Goal: Navigation & Orientation: Find specific page/section

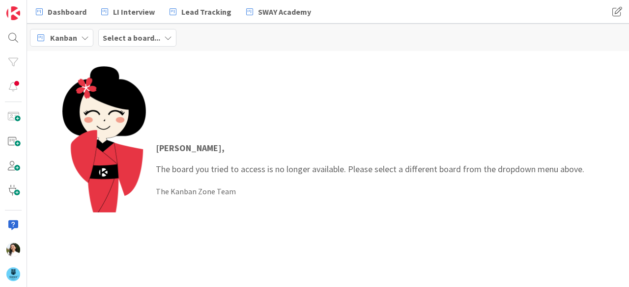
click at [159, 43] on div "Select a board..." at bounding box center [137, 38] width 78 height 18
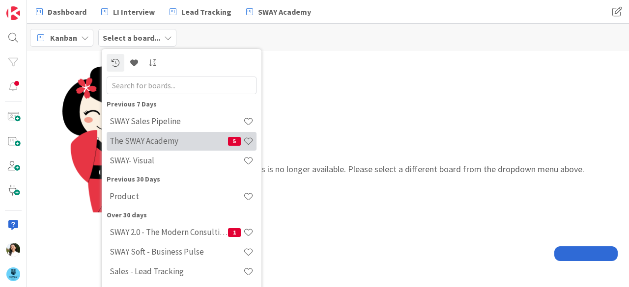
click at [154, 141] on h4 "The SWAY Academy" at bounding box center [169, 141] width 118 height 10
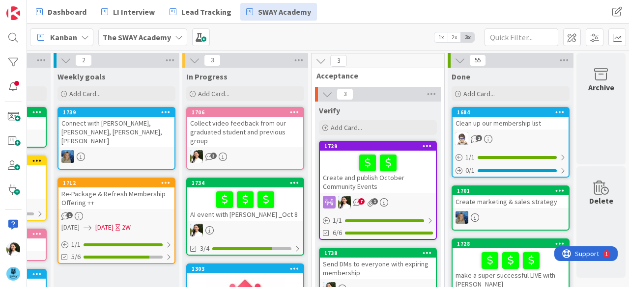
scroll to position [0, 249]
click at [343, 174] on div "Create and publish October Community Events" at bounding box center [378, 172] width 116 height 42
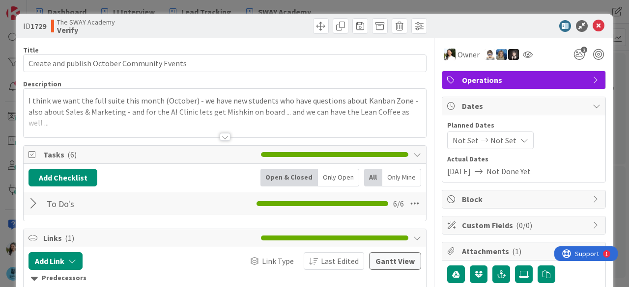
click at [0, 141] on div "ID 1729 The SWAY Academy Verify Title 43 / 128 Create and publish October Commu…" at bounding box center [314, 143] width 629 height 287
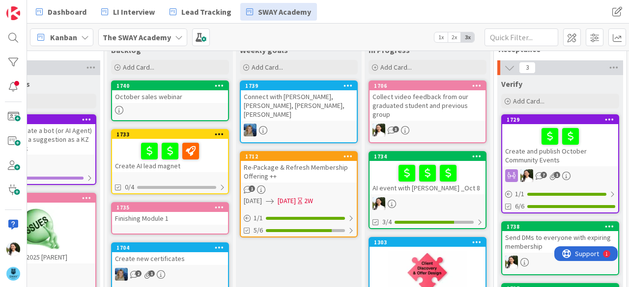
scroll to position [27, 61]
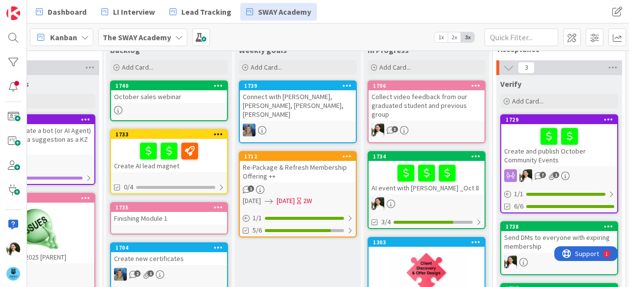
click at [161, 95] on div "October sales webinar" at bounding box center [169, 96] width 116 height 13
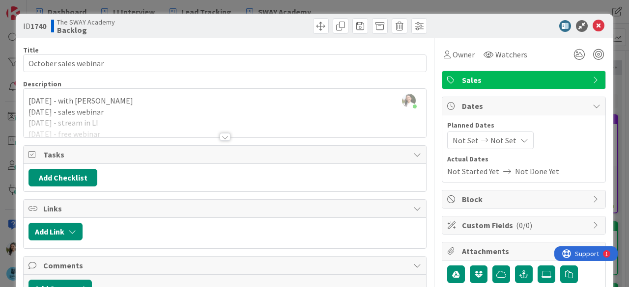
click at [0, 162] on div "ID 1740 The SWAY Academy Backlog Title 21 / 128 October sales webinar Descripti…" at bounding box center [314, 143] width 629 height 287
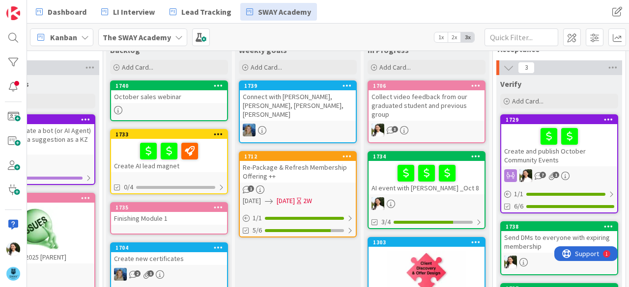
click at [434, 190] on div "AI event with Daniel _Oct 8" at bounding box center [427, 177] width 116 height 33
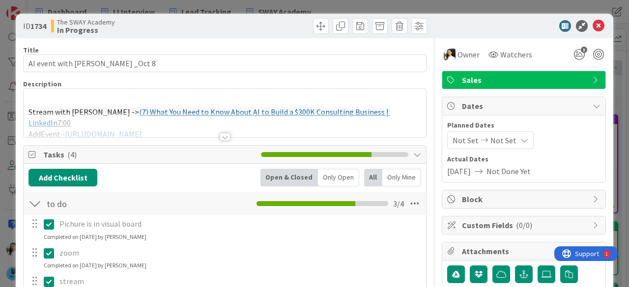
click at [0, 150] on div "ID 1734 The SWAY Academy In Progress Title 27 / 128 AI event with Daniel _Oct 8…" at bounding box center [314, 143] width 629 height 287
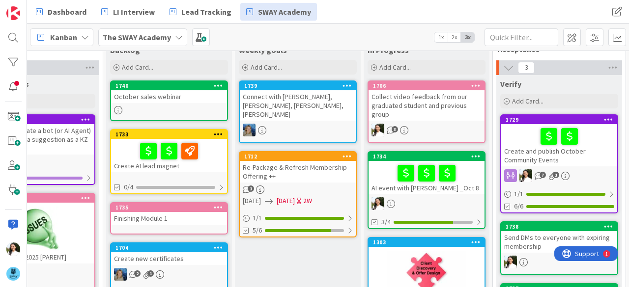
click at [185, 98] on div "October sales webinar" at bounding box center [169, 96] width 116 height 13
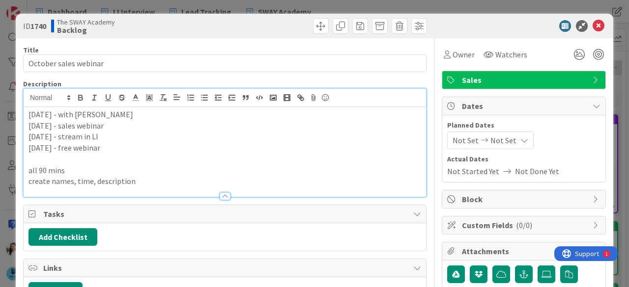
click at [59, 102] on div "October 1 - with Daniel October 15 - sales webinar October 23 - stream in LI Oc…" at bounding box center [225, 143] width 402 height 108
click at [0, 133] on div "ID 1740 The SWAY Academy Backlog Title 21 / 128 October sales webinar Descripti…" at bounding box center [314, 143] width 629 height 287
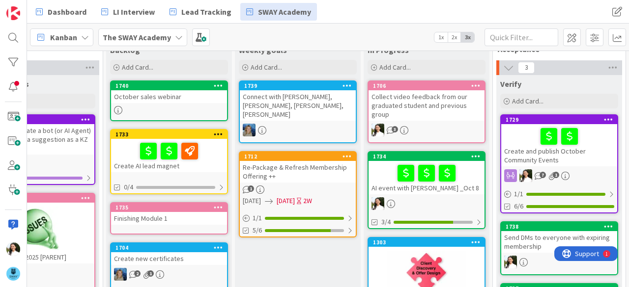
click at [179, 105] on div "1740 October sales webinar" at bounding box center [169, 101] width 118 height 41
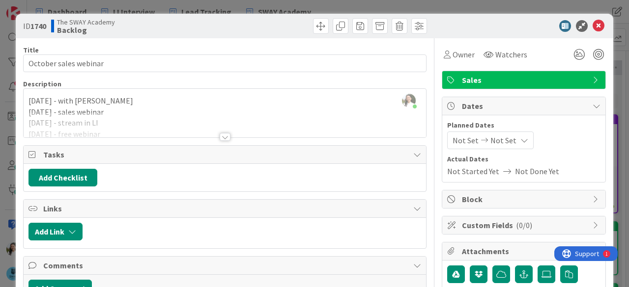
click at [199, 123] on div at bounding box center [225, 125] width 402 height 25
